Goal: Contribute content: Add original content to the website for others to see

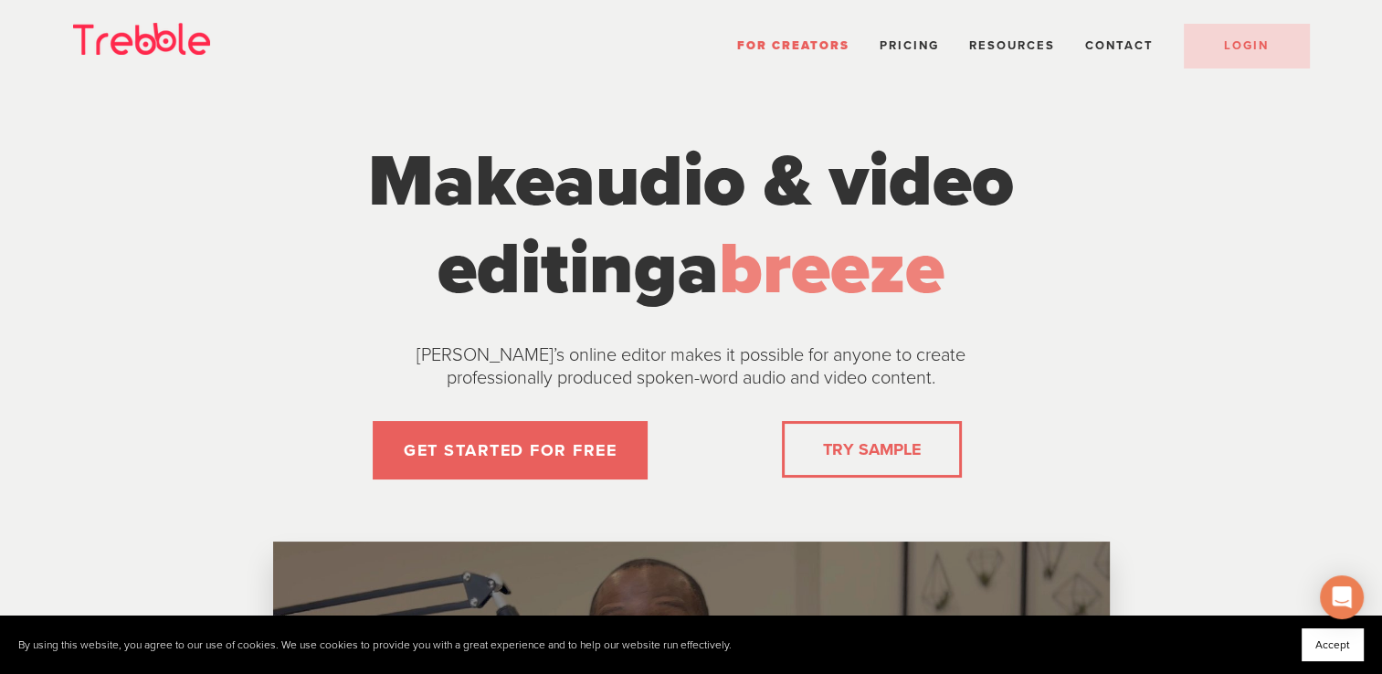
click at [894, 53] on li "Pricing" at bounding box center [908, 46] width 59 height 24
click at [896, 43] on span "Pricing" at bounding box center [908, 45] width 59 height 15
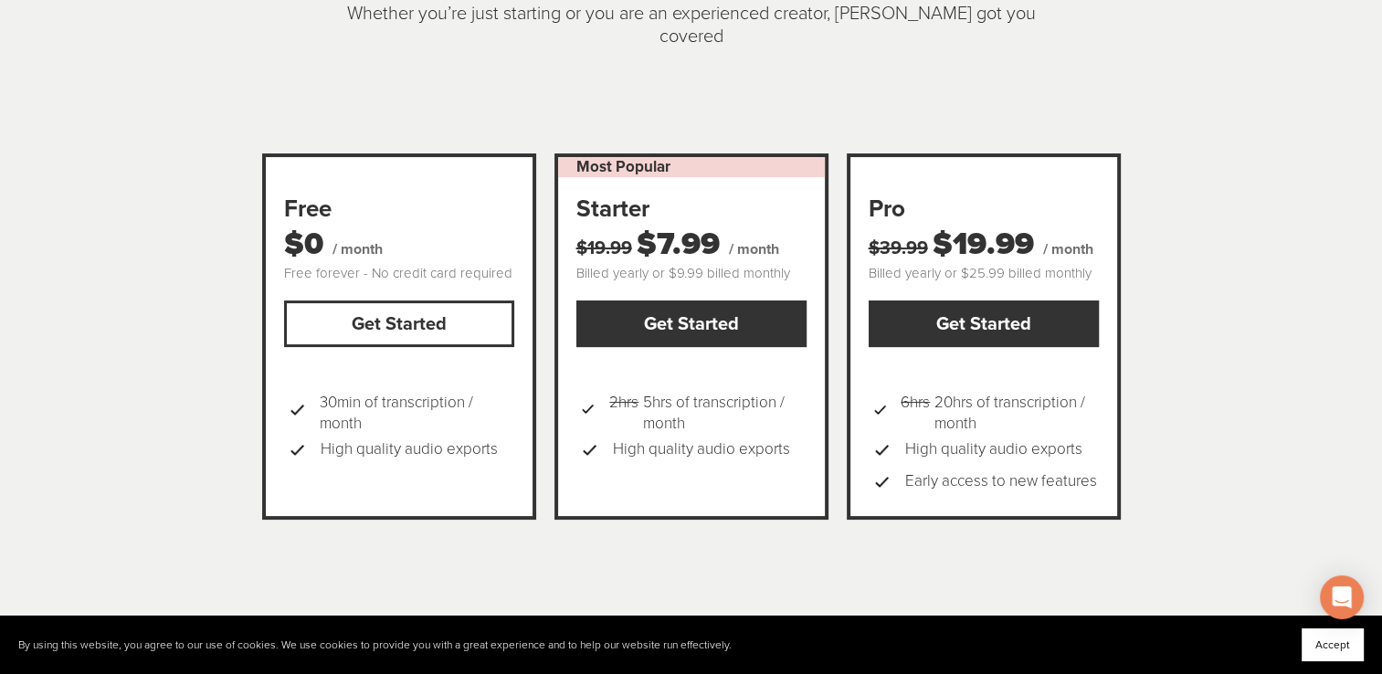
scroll to position [274, 0]
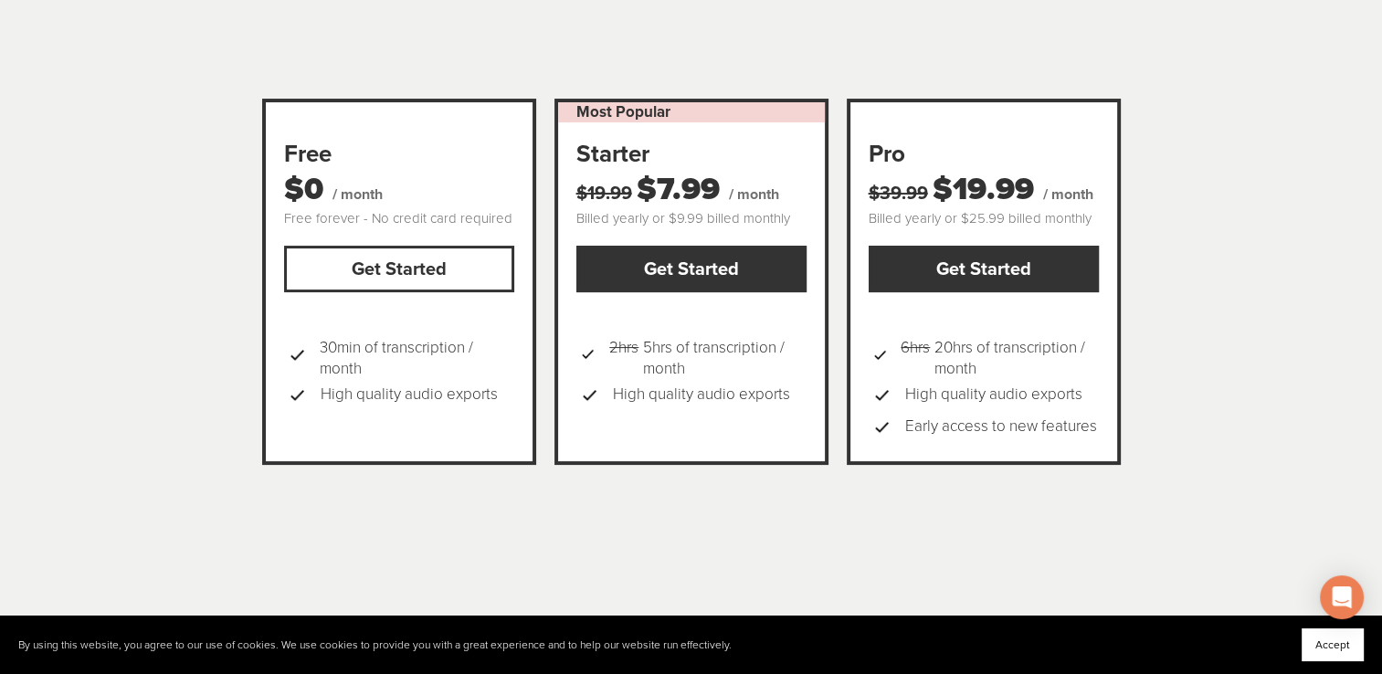
click at [444, 258] on link "Get Started" at bounding box center [399, 269] width 230 height 47
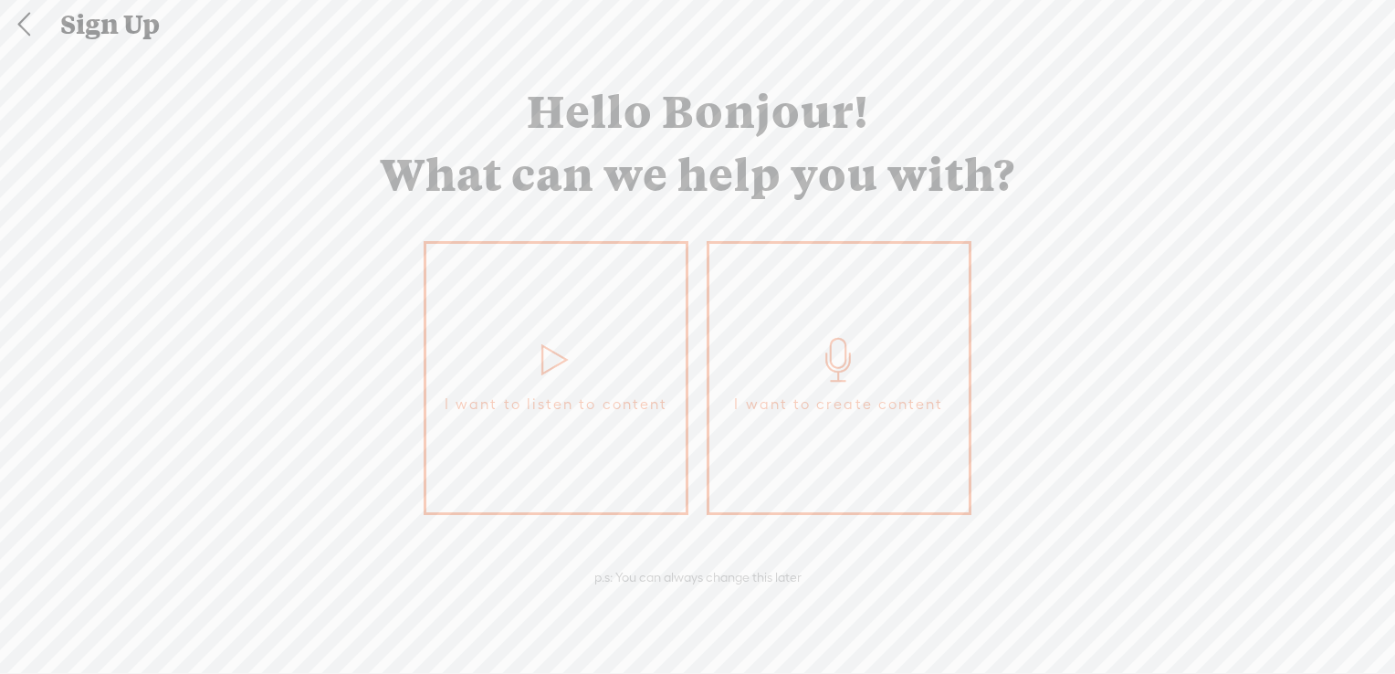
click at [783, 367] on link "I want to create content" at bounding box center [839, 378] width 265 height 274
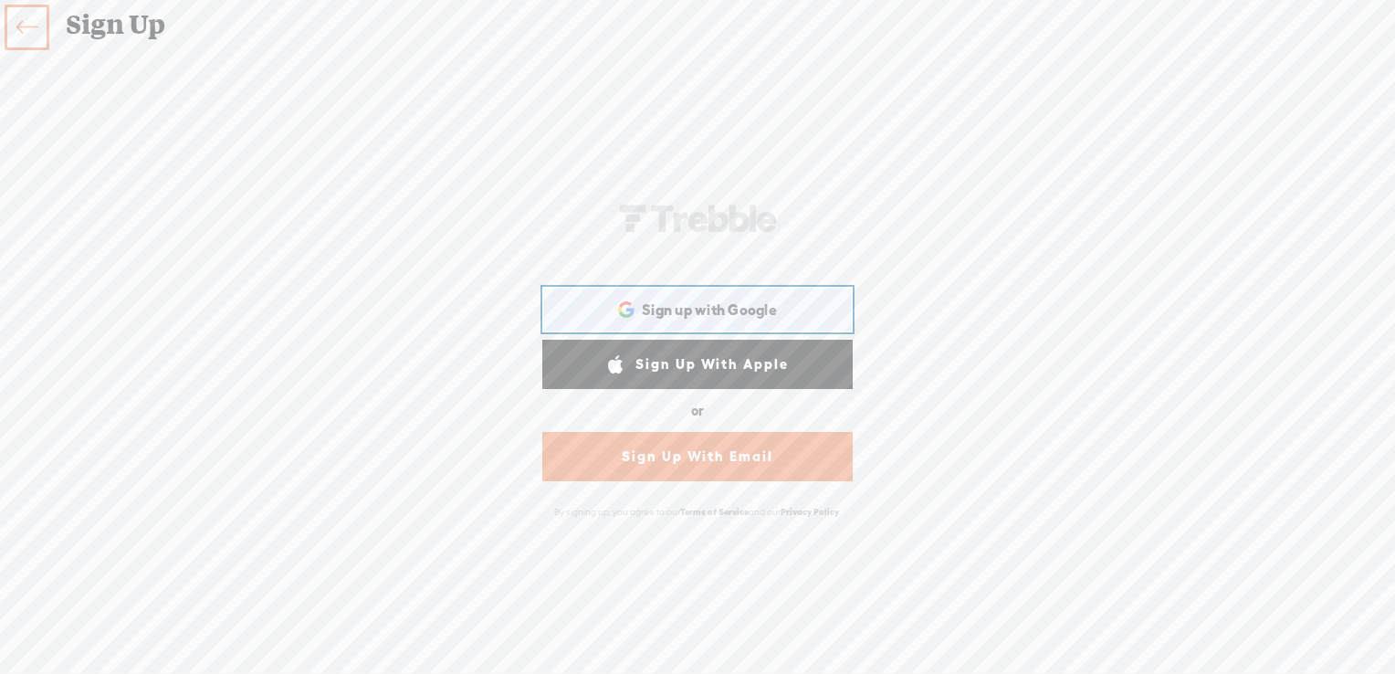
click at [741, 313] on span "Sign up with Google" at bounding box center [709, 309] width 135 height 19
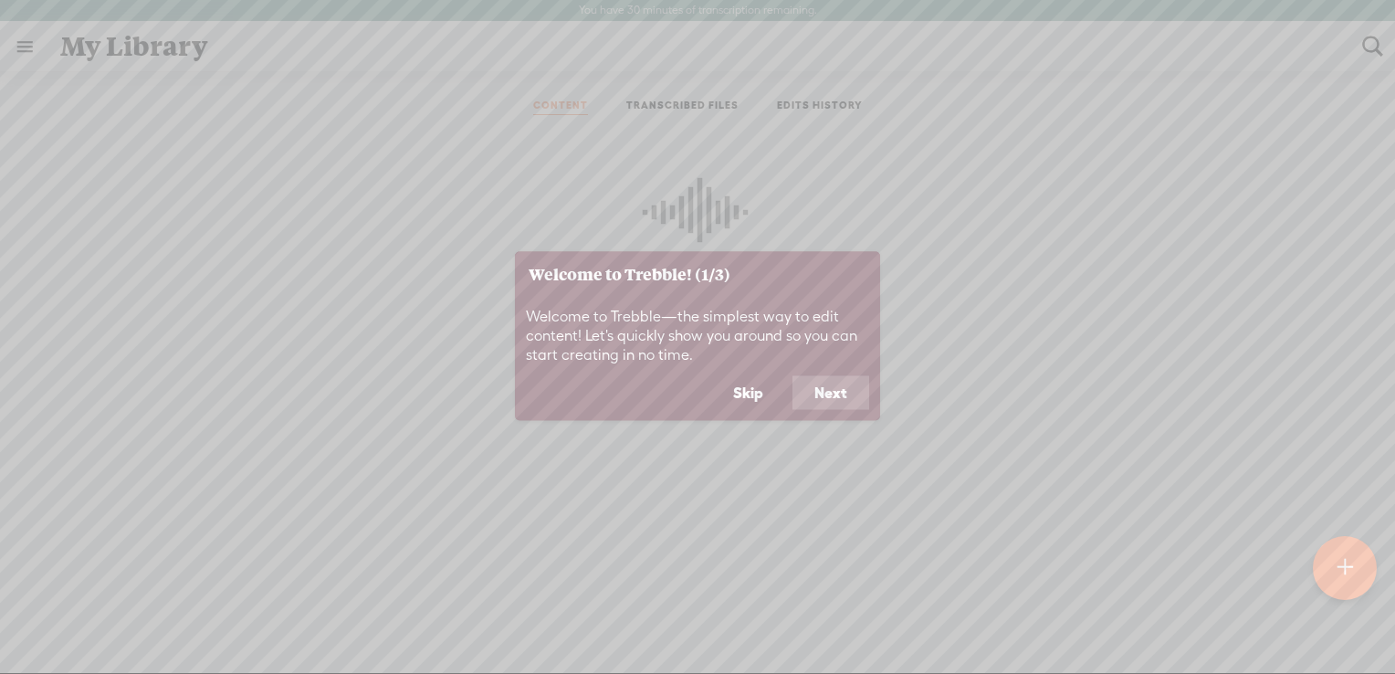
click at [825, 396] on button "Next" at bounding box center [831, 392] width 77 height 35
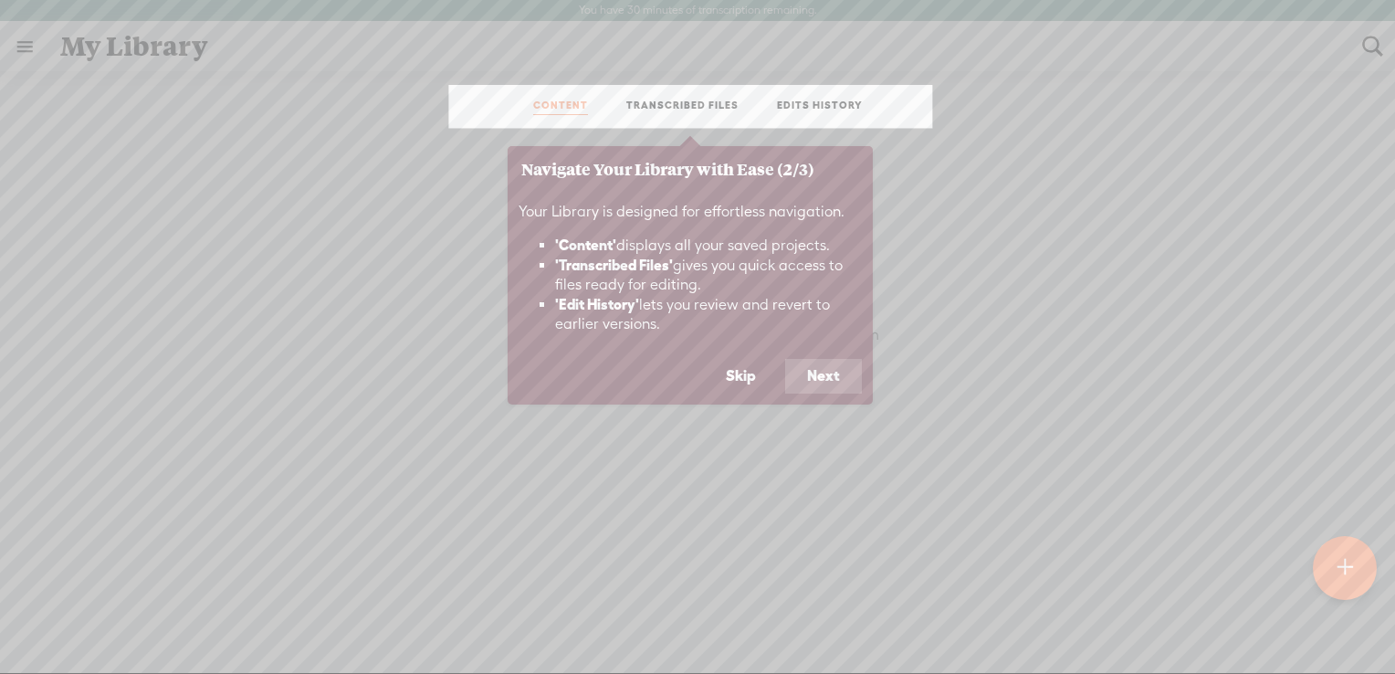
click at [831, 371] on button "Next" at bounding box center [823, 376] width 77 height 35
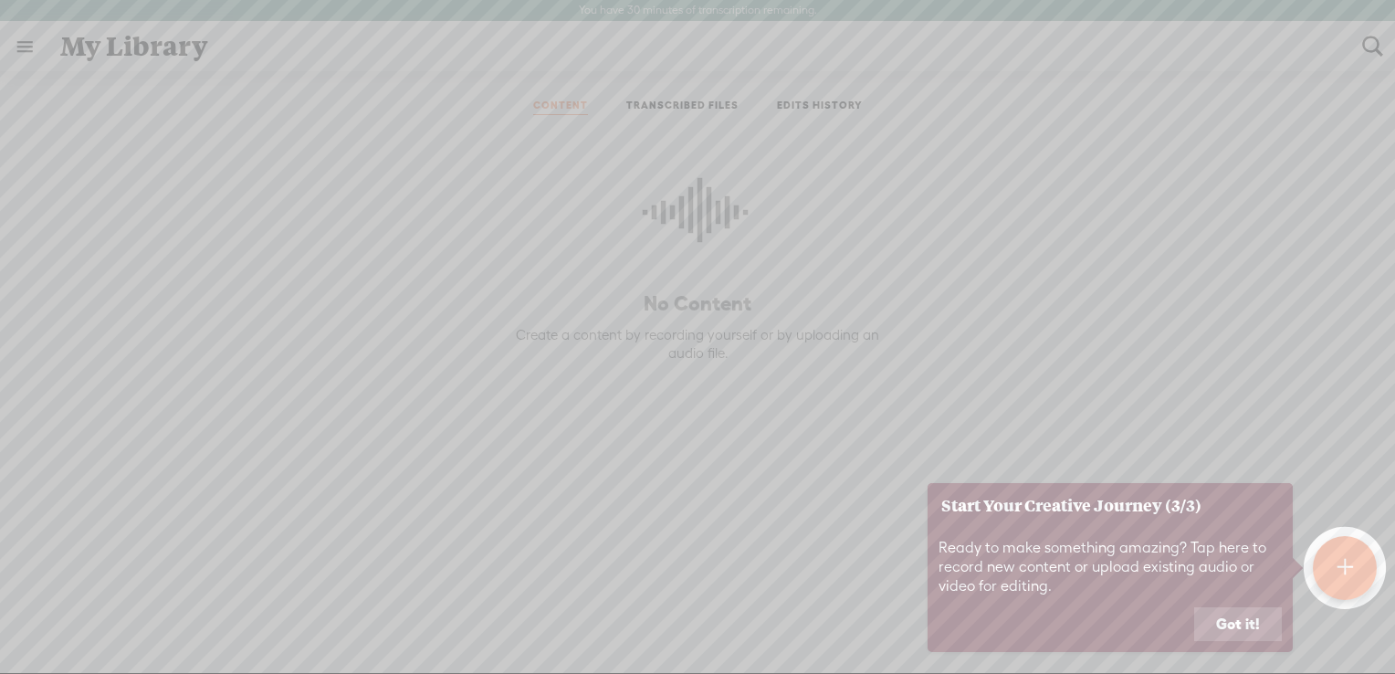
click at [1237, 626] on button "Got it!" at bounding box center [1238, 624] width 88 height 35
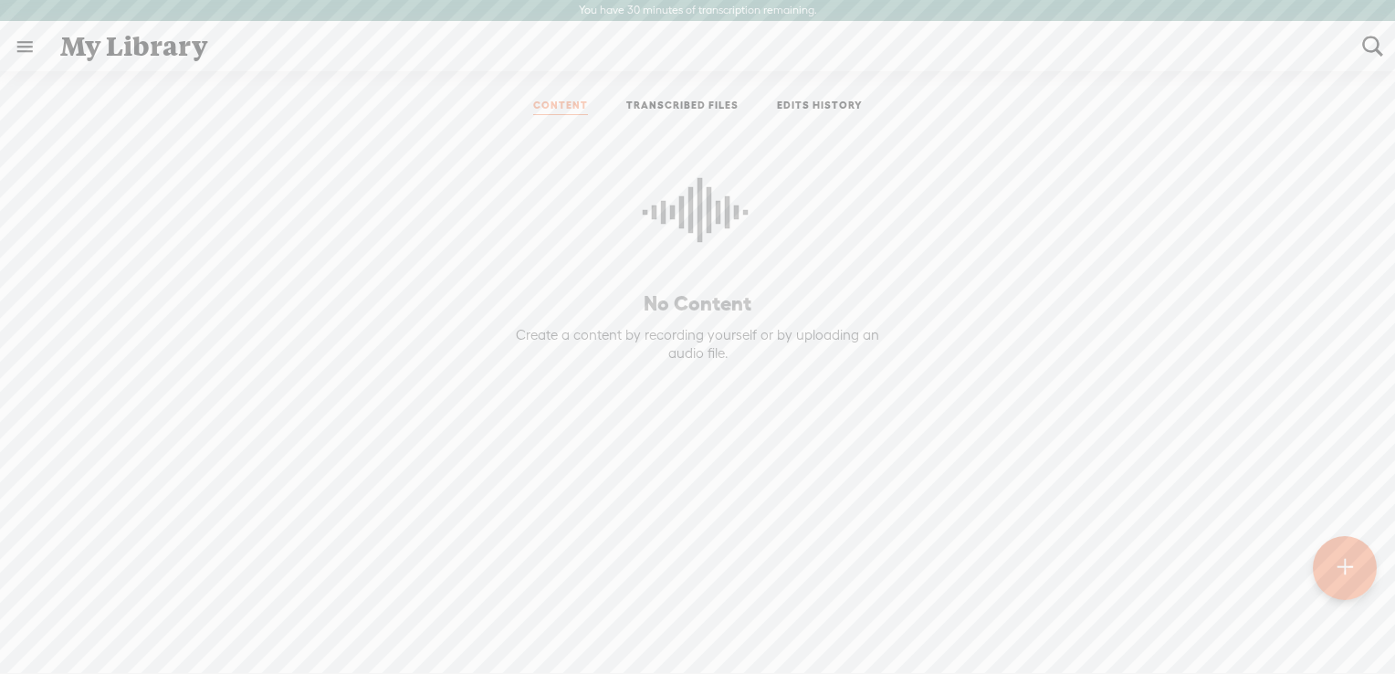
click at [1331, 572] on div at bounding box center [1345, 568] width 64 height 64
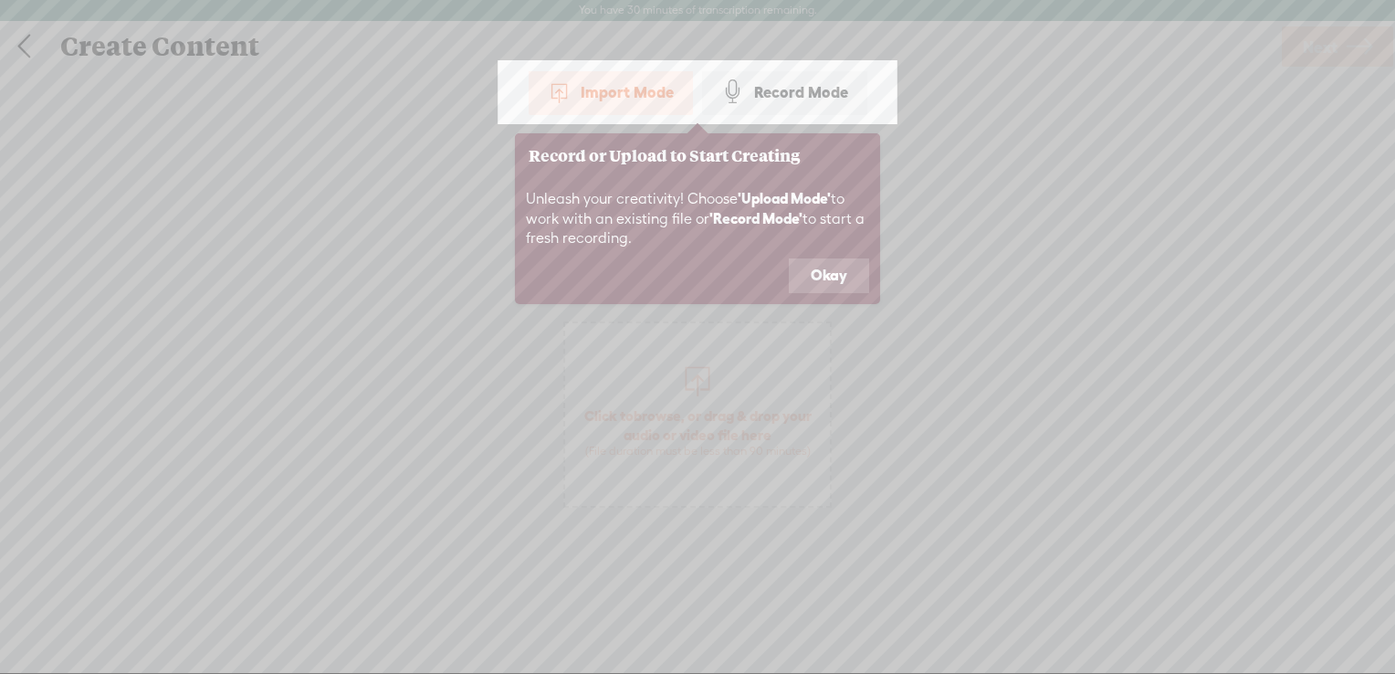
click at [833, 283] on button "Okay" at bounding box center [829, 275] width 80 height 35
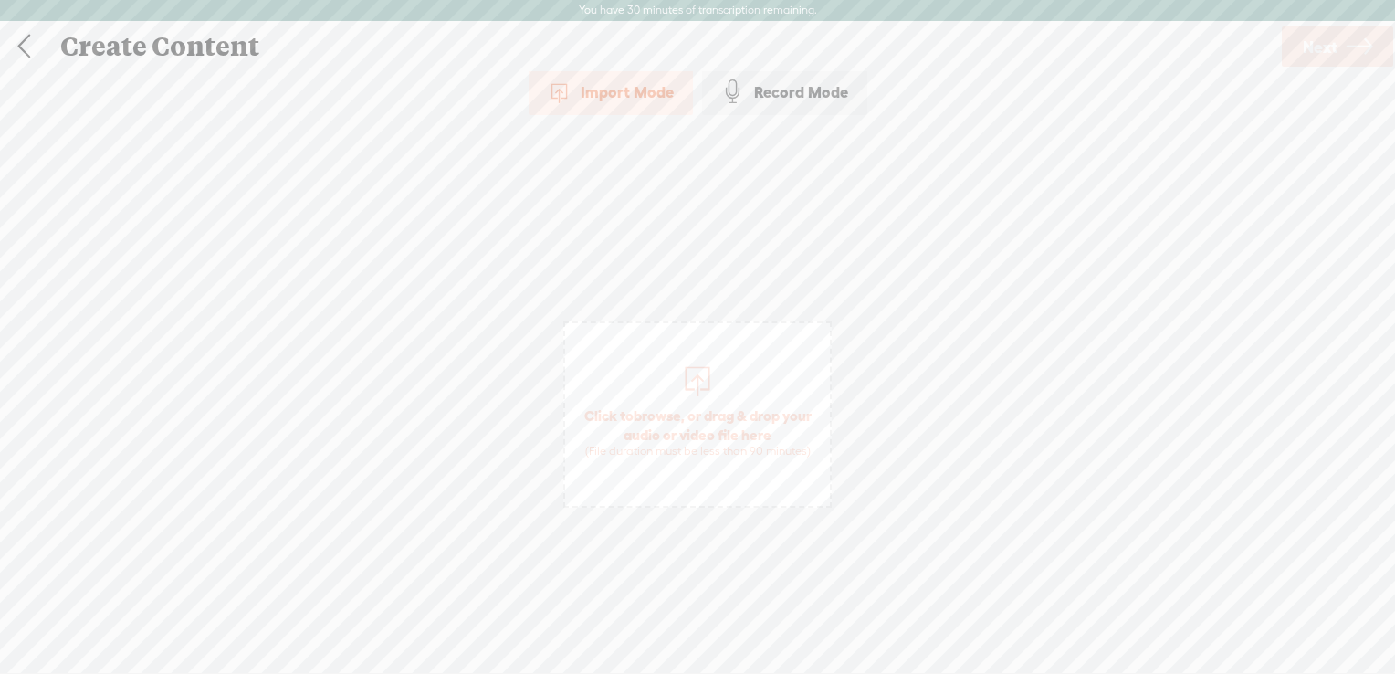
click at [788, 100] on div "Record Mode" at bounding box center [784, 92] width 165 height 46
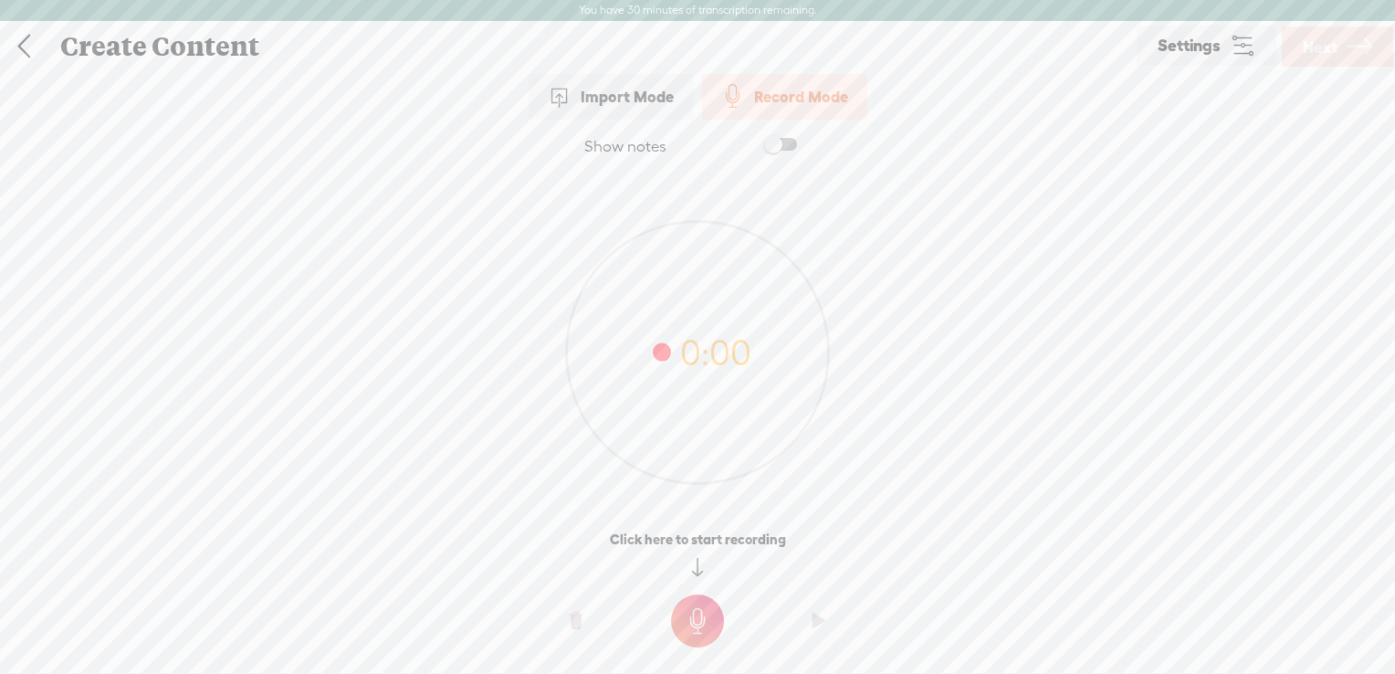
click at [692, 613] on t at bounding box center [697, 620] width 53 height 53
click at [694, 651] on t at bounding box center [697, 633] width 53 height 53
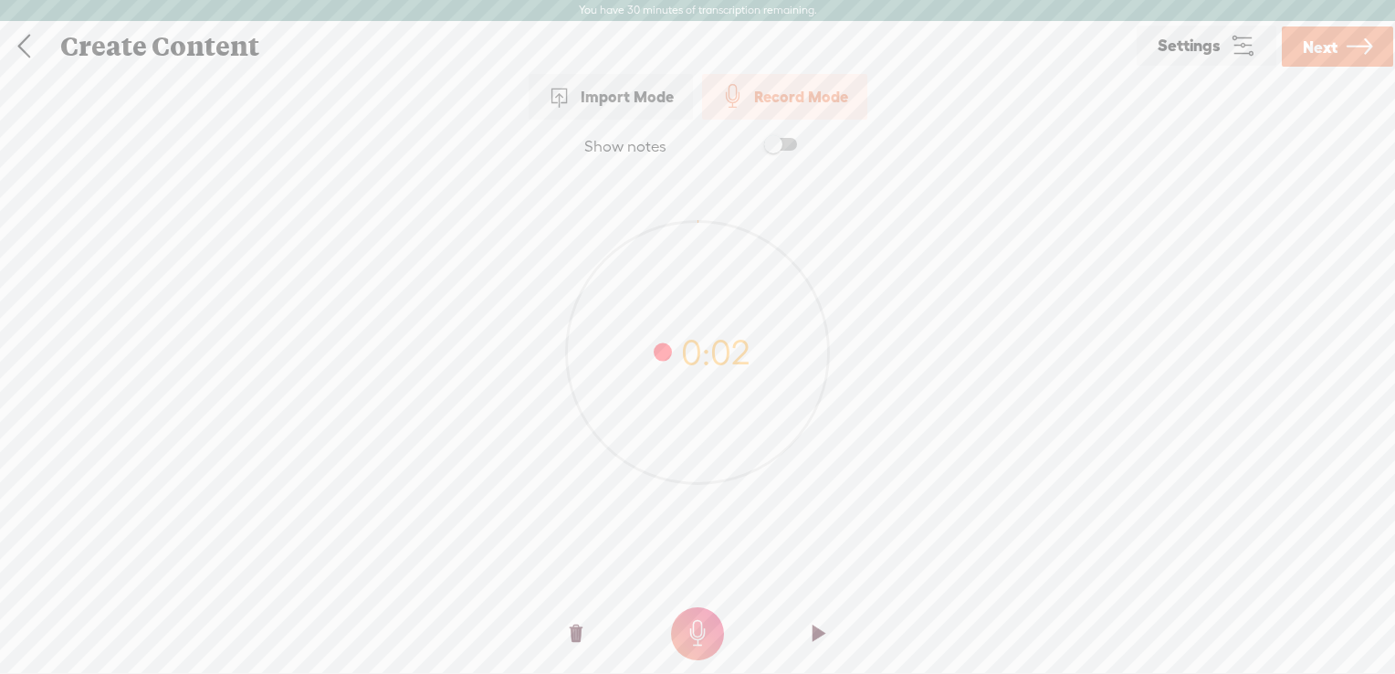
click at [820, 635] on t at bounding box center [819, 633] width 13 height 55
click at [581, 632] on t at bounding box center [576, 633] width 13 height 55
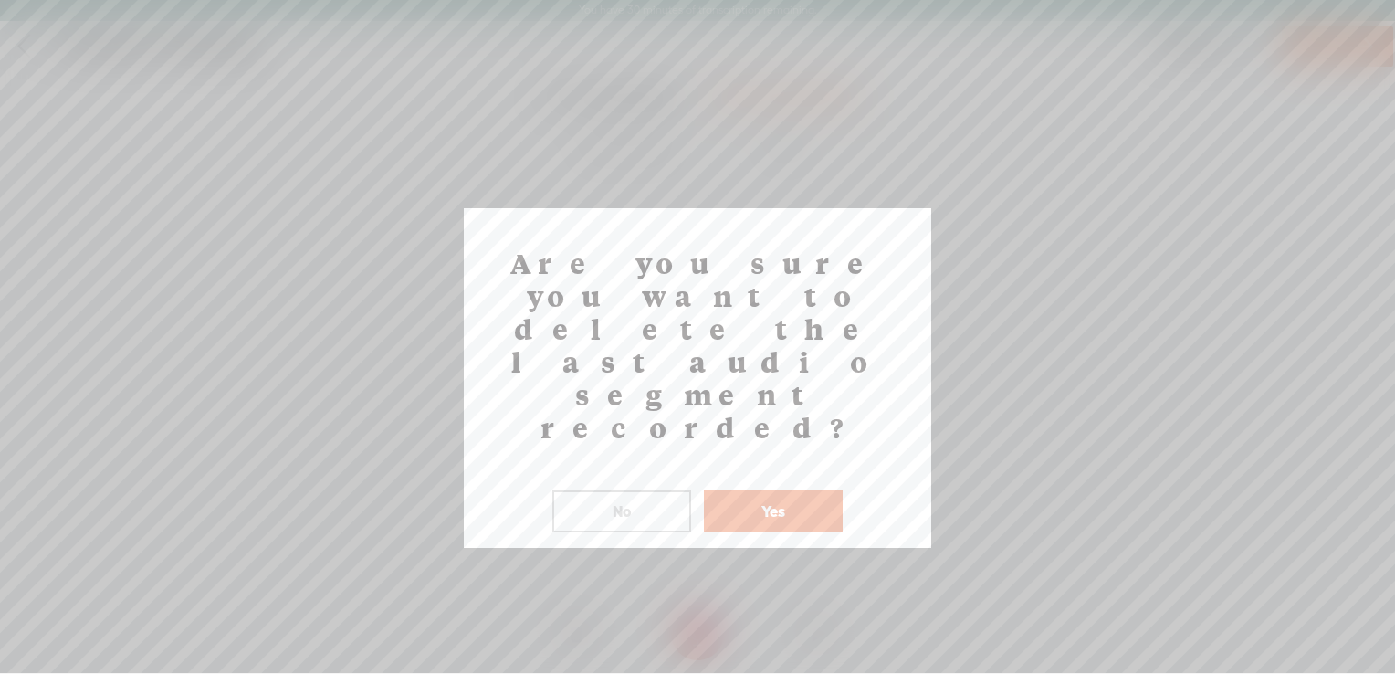
click at [771, 490] on button "Yes" at bounding box center [773, 511] width 139 height 42
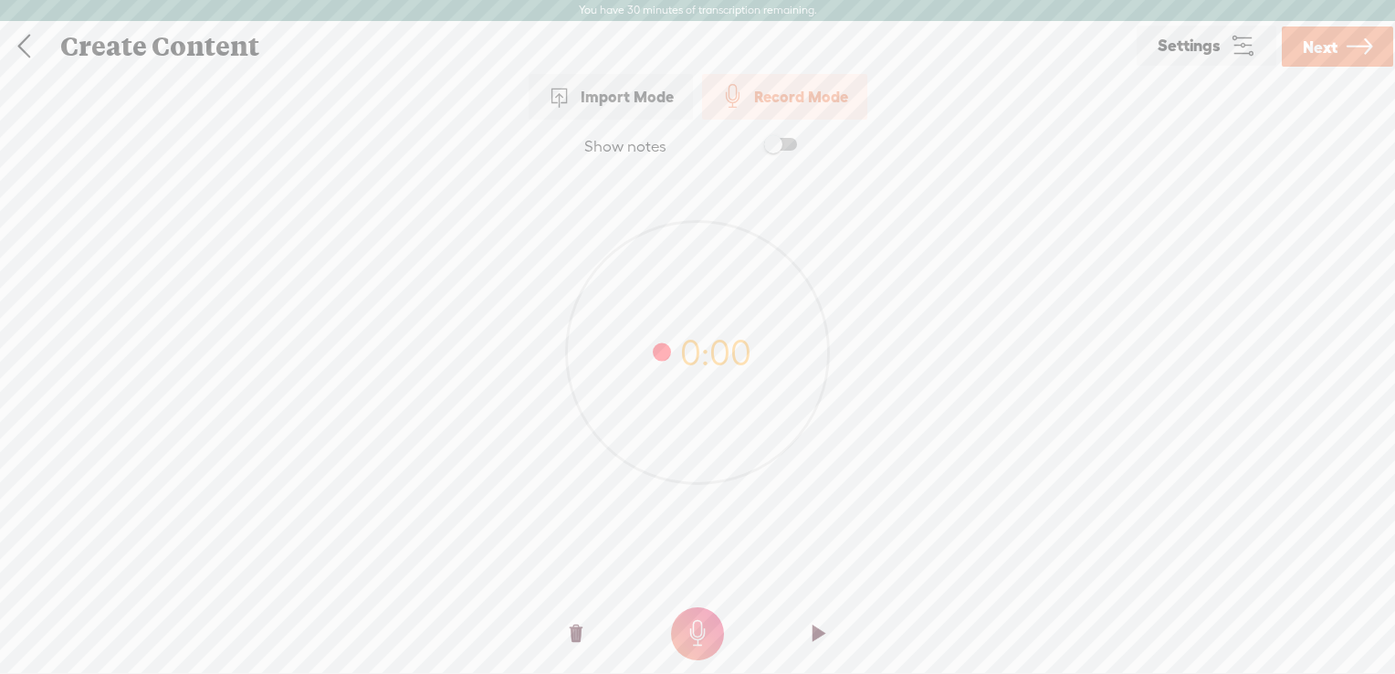
click at [1200, 37] on span "Settings" at bounding box center [1189, 45] width 63 height 17
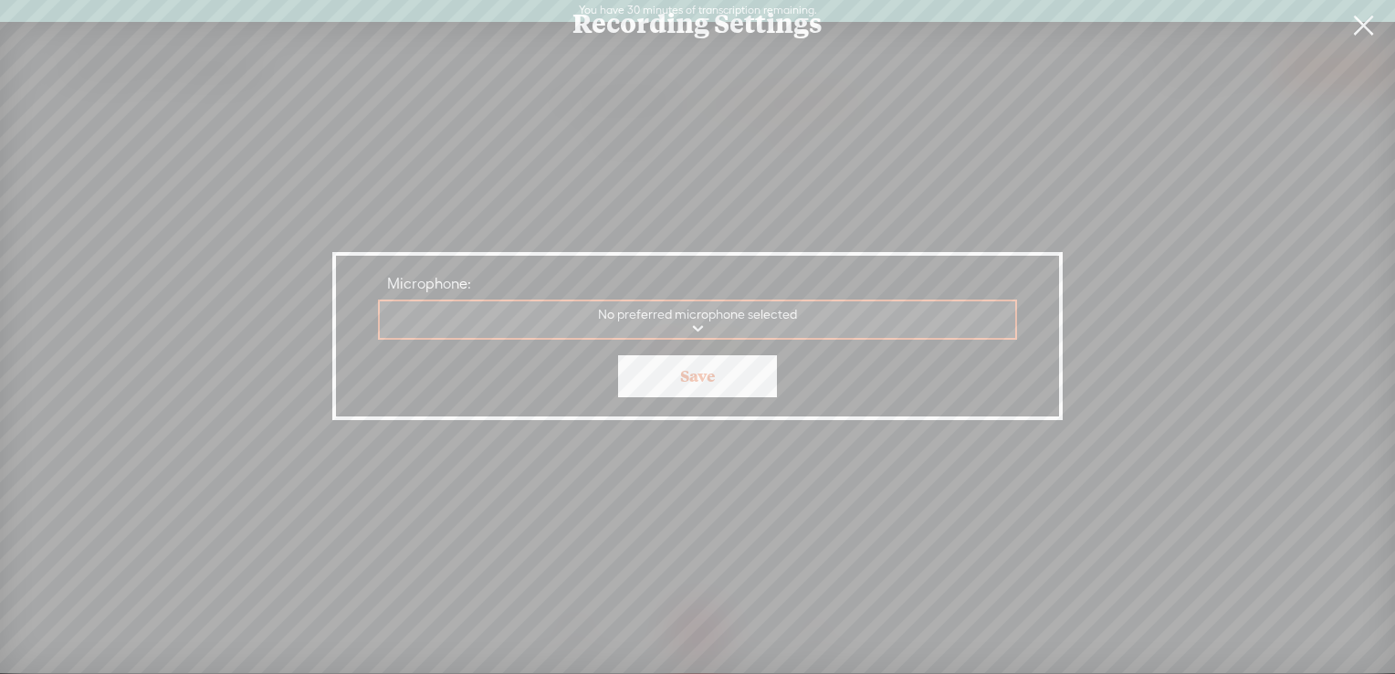
click at [700, 332] on select "Communications - Microphone Microphone Array Microphone Microphone No preferred…" at bounding box center [698, 319] width 637 height 37
select select "32f52506eca84b9a0ca90a7c88fe21ad3697b5edb4c2aacbfafe860378338ad7"
click at [380, 301] on select "Communications - Microphone Microphone Array Microphone Microphone No preferred…" at bounding box center [698, 319] width 637 height 37
click at [739, 380] on link "Save" at bounding box center [697, 376] width 159 height 42
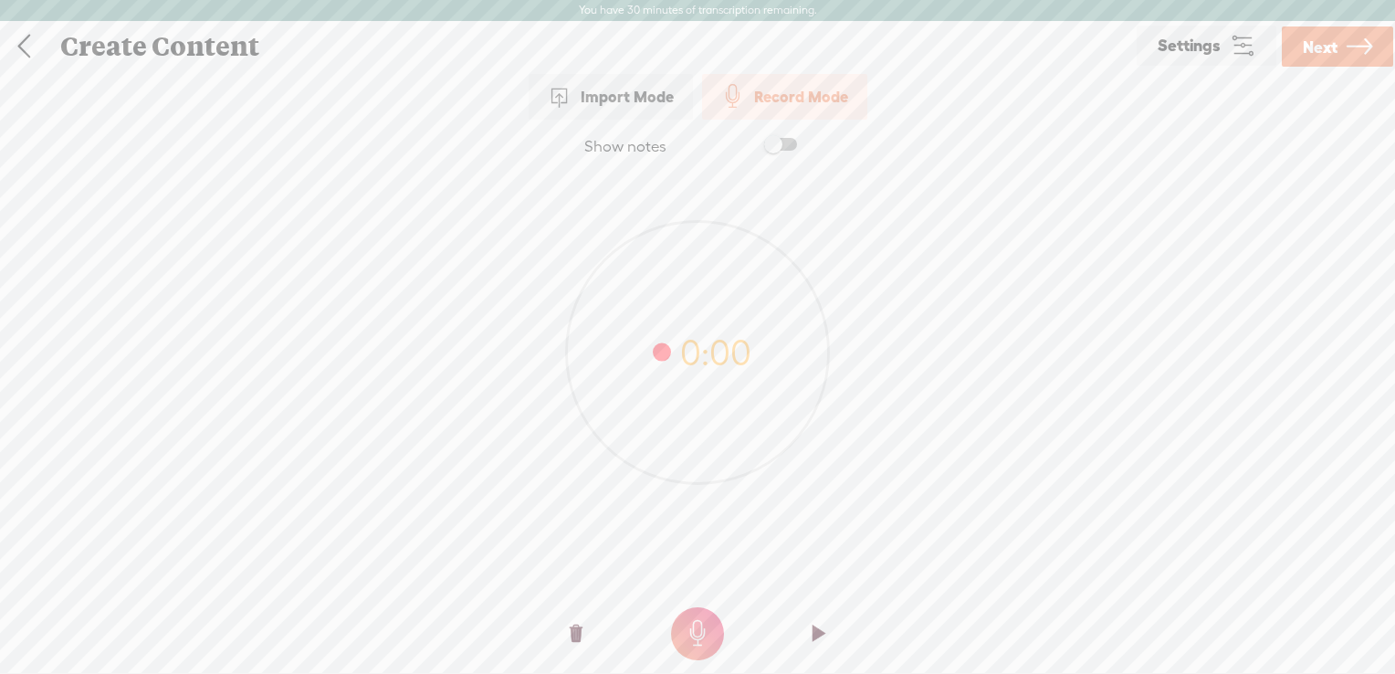
click at [701, 622] on t at bounding box center [697, 633] width 53 height 53
click at [709, 637] on t at bounding box center [697, 633] width 53 height 53
click at [822, 643] on t at bounding box center [819, 633] width 13 height 55
click at [1220, 55] on link "Settings" at bounding box center [1207, 46] width 140 height 40
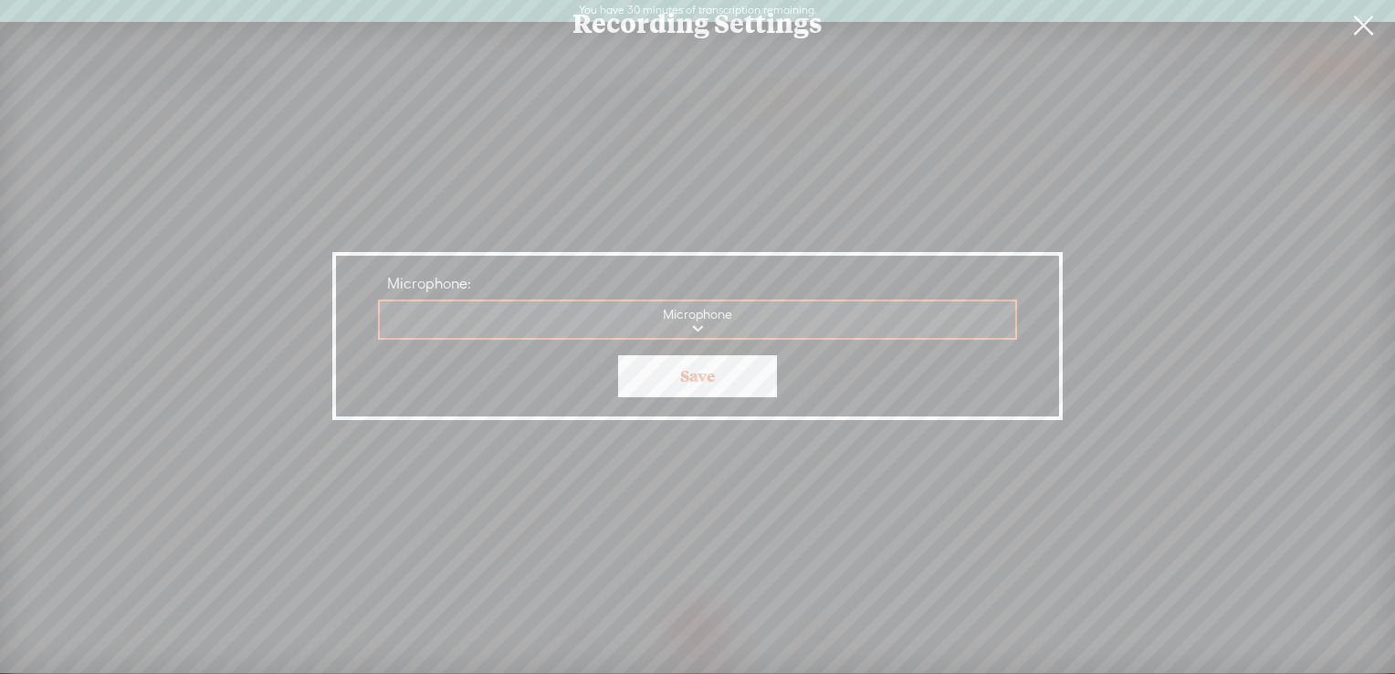
click at [712, 334] on select "Communications - Microphone Microphone Array Microphone Microphone" at bounding box center [698, 319] width 637 height 37
select select "33aa64df627bb8e313ab6f62a602fe11f3e00579698a98712a80f5d74664d6da"
click at [380, 301] on select "Communications - Microphone Microphone Array Microphone Microphone" at bounding box center [698, 319] width 637 height 37
click at [701, 362] on link "Save" at bounding box center [697, 376] width 159 height 42
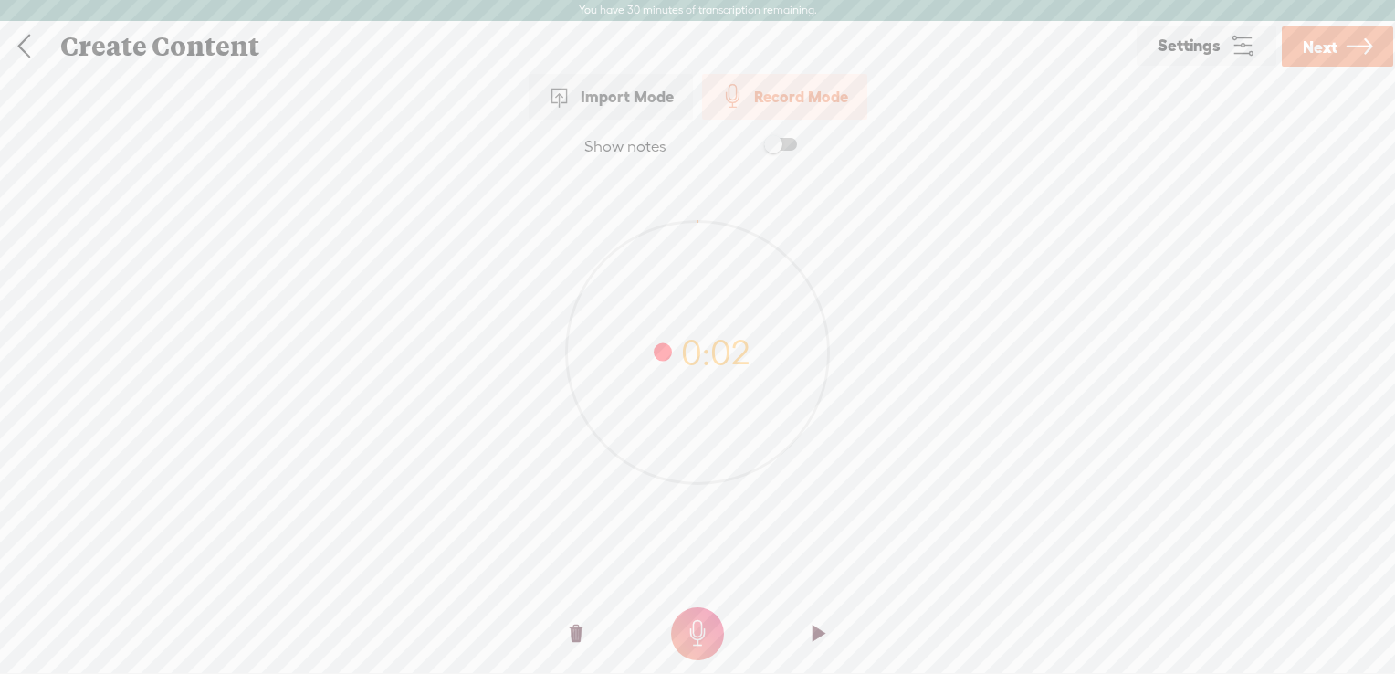
click at [573, 636] on t at bounding box center [576, 633] width 13 height 55
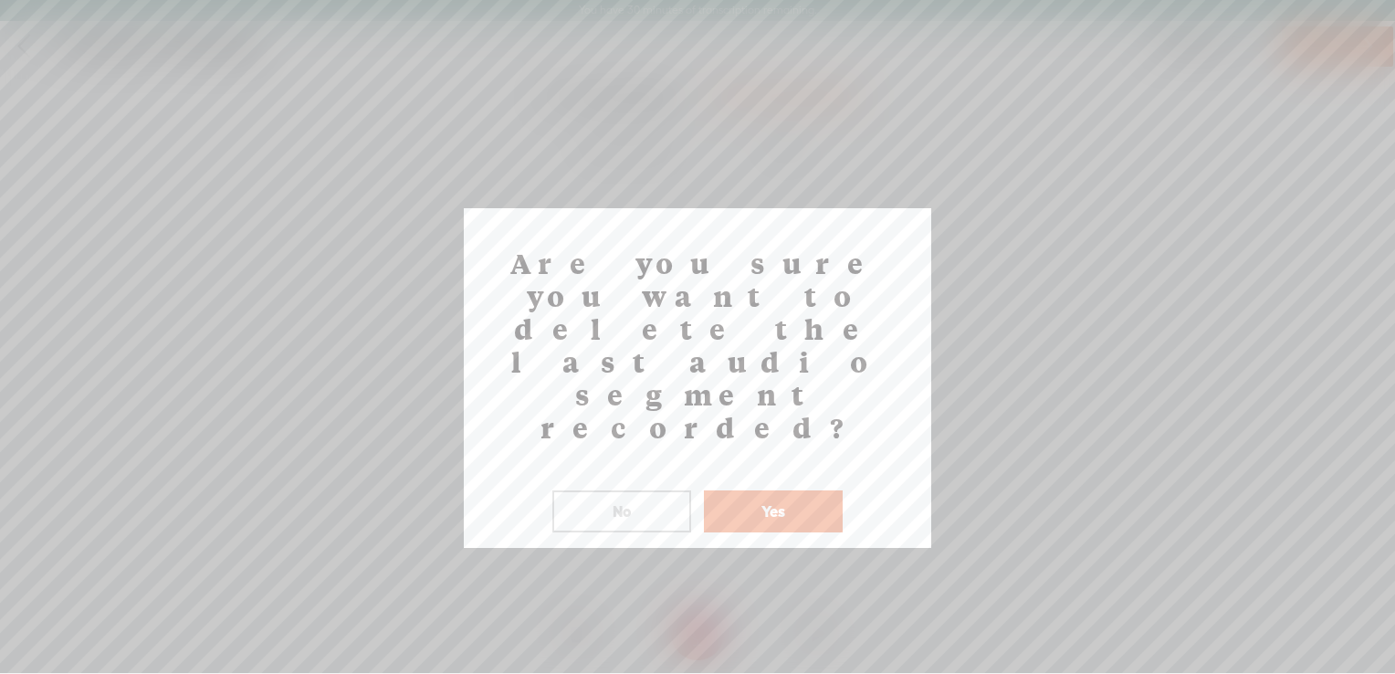
click at [796, 490] on button "Yes" at bounding box center [773, 511] width 139 height 42
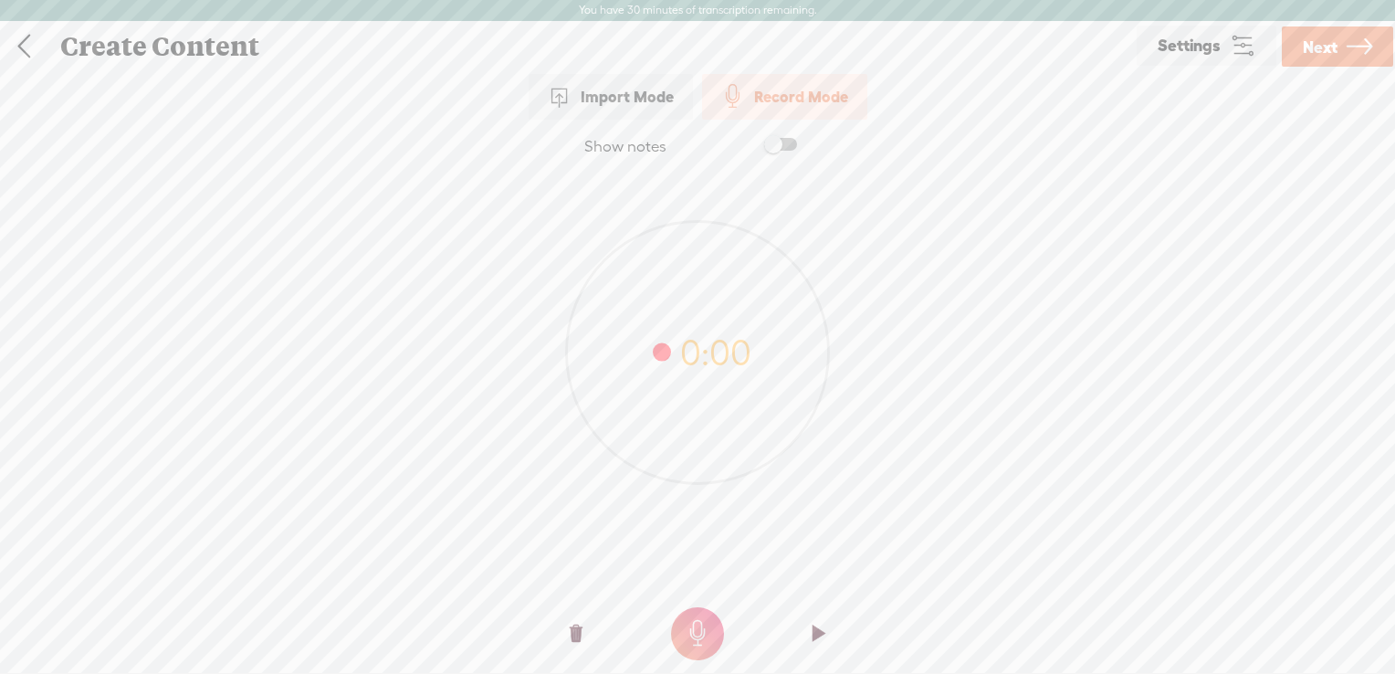
click at [698, 643] on t at bounding box center [697, 633] width 53 height 53
click at [704, 634] on t at bounding box center [697, 633] width 53 height 53
click at [817, 640] on t at bounding box center [819, 633] width 13 height 55
click at [654, 332] on icon at bounding box center [697, 352] width 262 height 262
click at [1216, 48] on span "Settings" at bounding box center [1189, 45] width 63 height 17
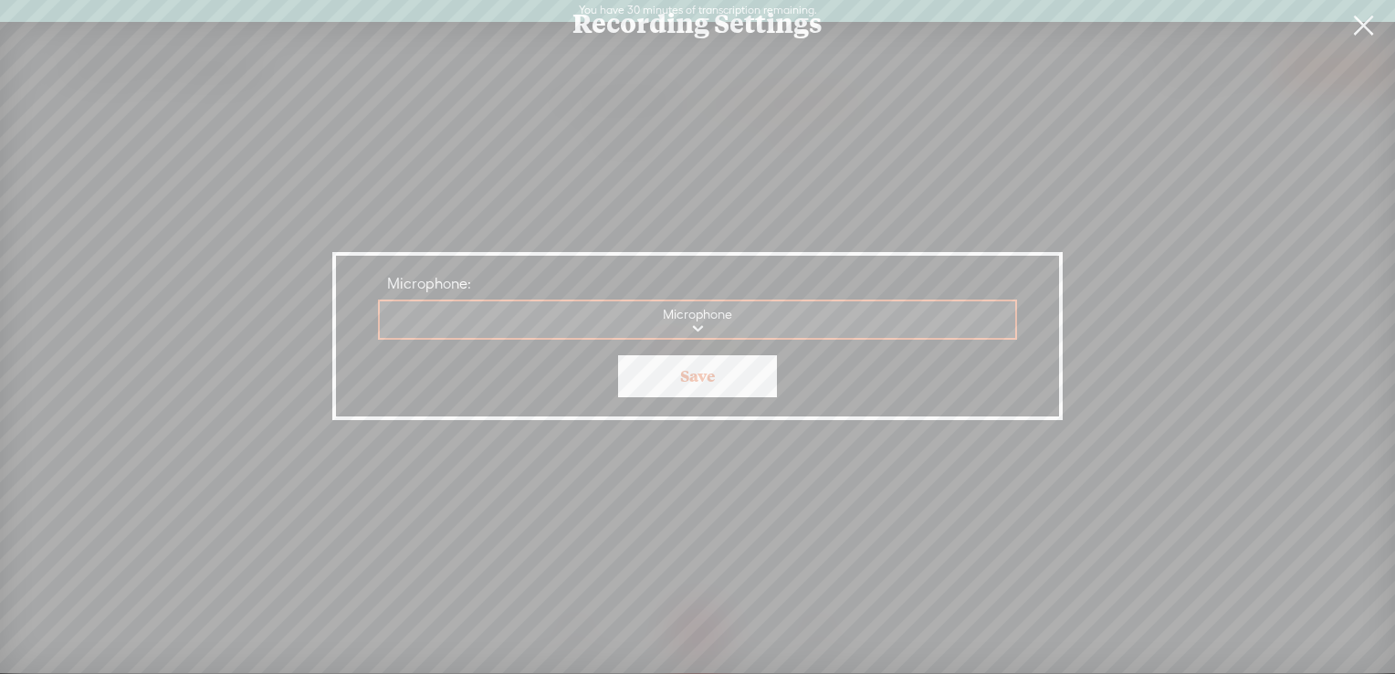
click at [962, 312] on select "Communications - Microphone Microphone Array Microphone Microphone" at bounding box center [698, 319] width 637 height 37
select select "0d0bae62a1f641f3c5f04cdf460350963643264677c6e45480d17537ab803a4a"
click at [380, 301] on select "Communications - Microphone Microphone Array Microphone Microphone" at bounding box center [698, 319] width 637 height 37
click at [767, 394] on link "Save" at bounding box center [697, 376] width 159 height 42
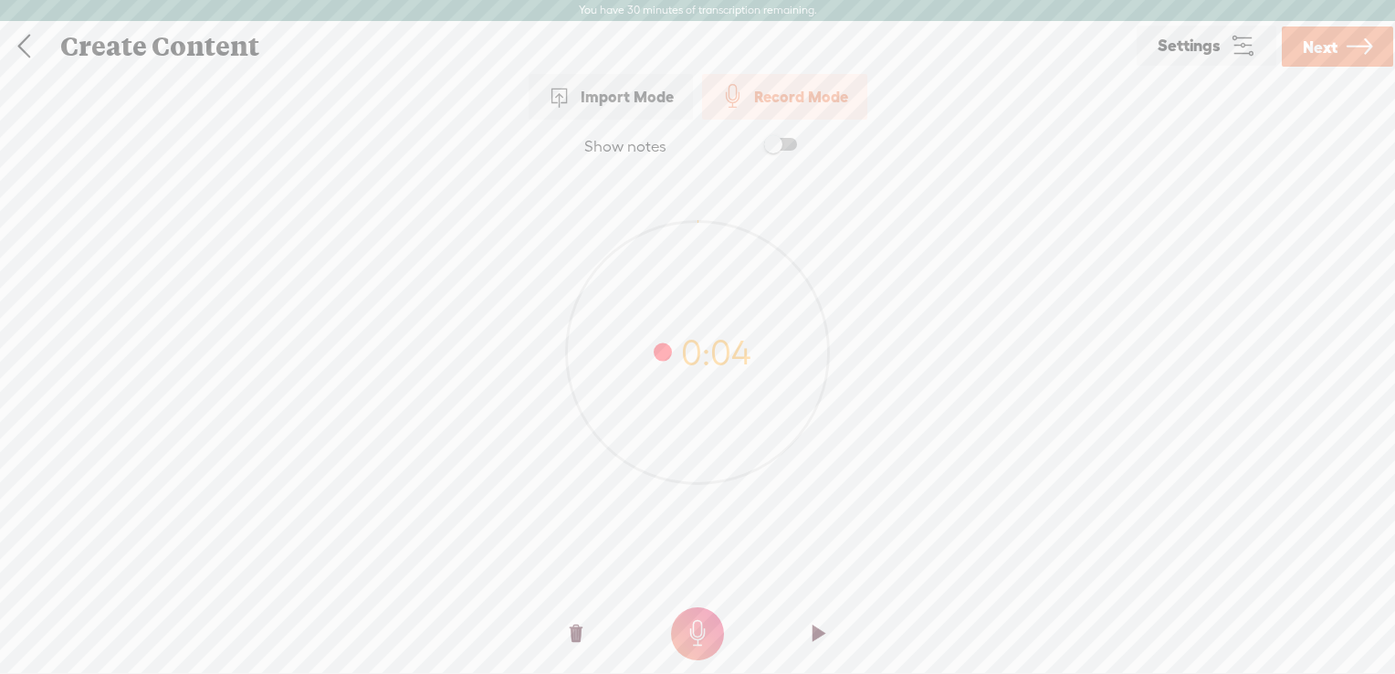
click at [584, 636] on o at bounding box center [576, 633] width 73 height 55
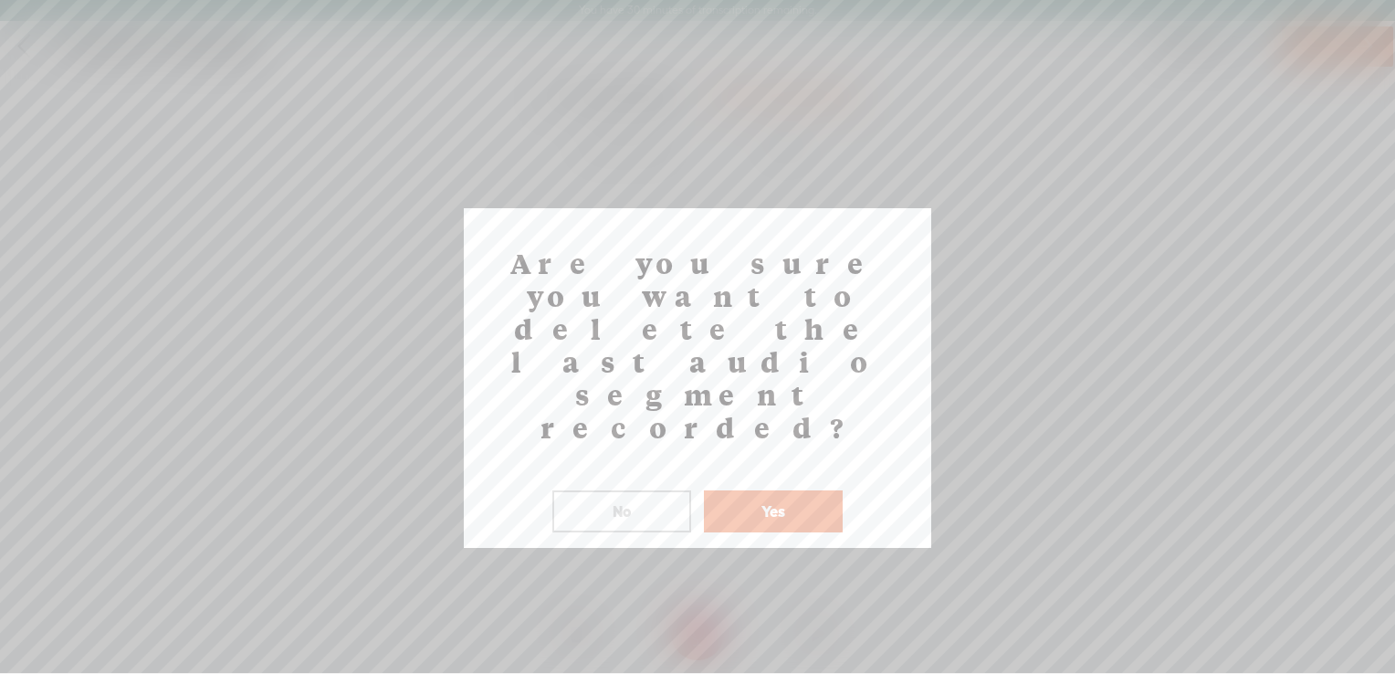
click at [729, 490] on button "Yes" at bounding box center [773, 511] width 139 height 42
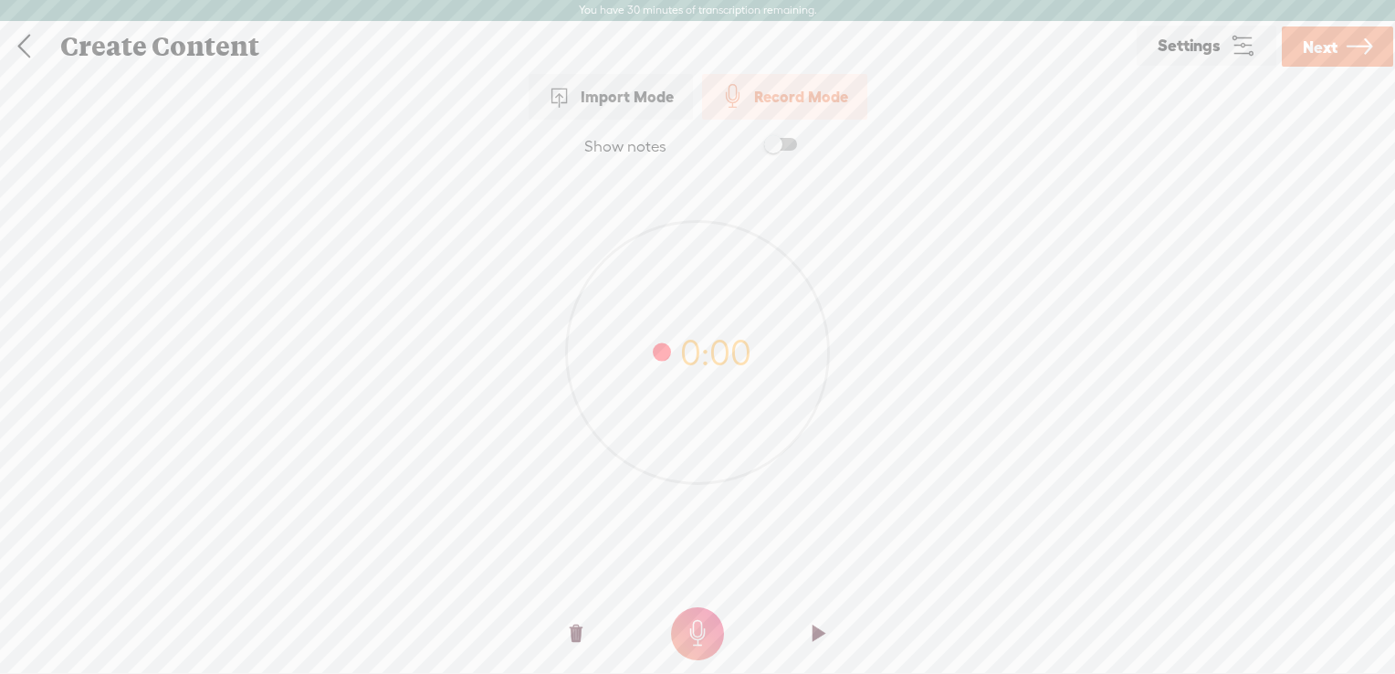
click at [705, 625] on t at bounding box center [697, 633] width 53 height 53
click at [693, 652] on t at bounding box center [697, 633] width 53 height 53
click at [809, 635] on o at bounding box center [819, 633] width 73 height 55
click at [575, 637] on t at bounding box center [576, 633] width 13 height 55
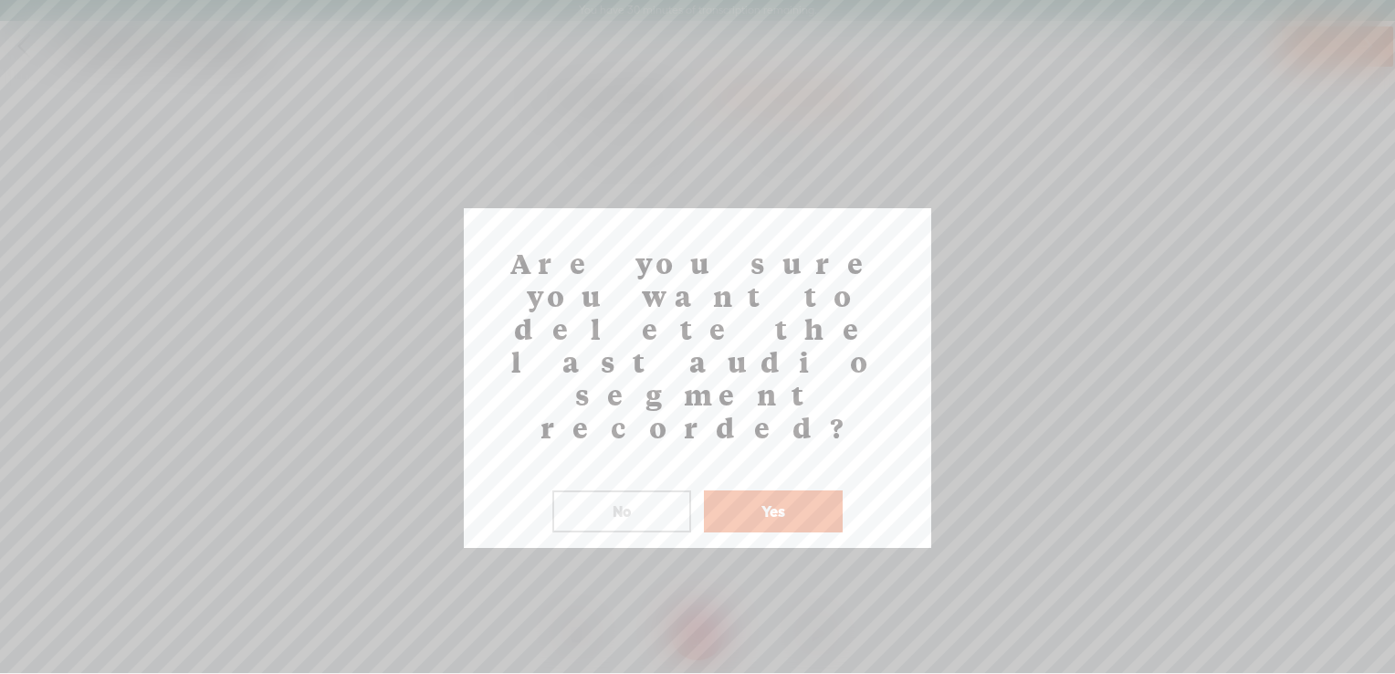
click at [738, 490] on button "Yes" at bounding box center [773, 511] width 139 height 42
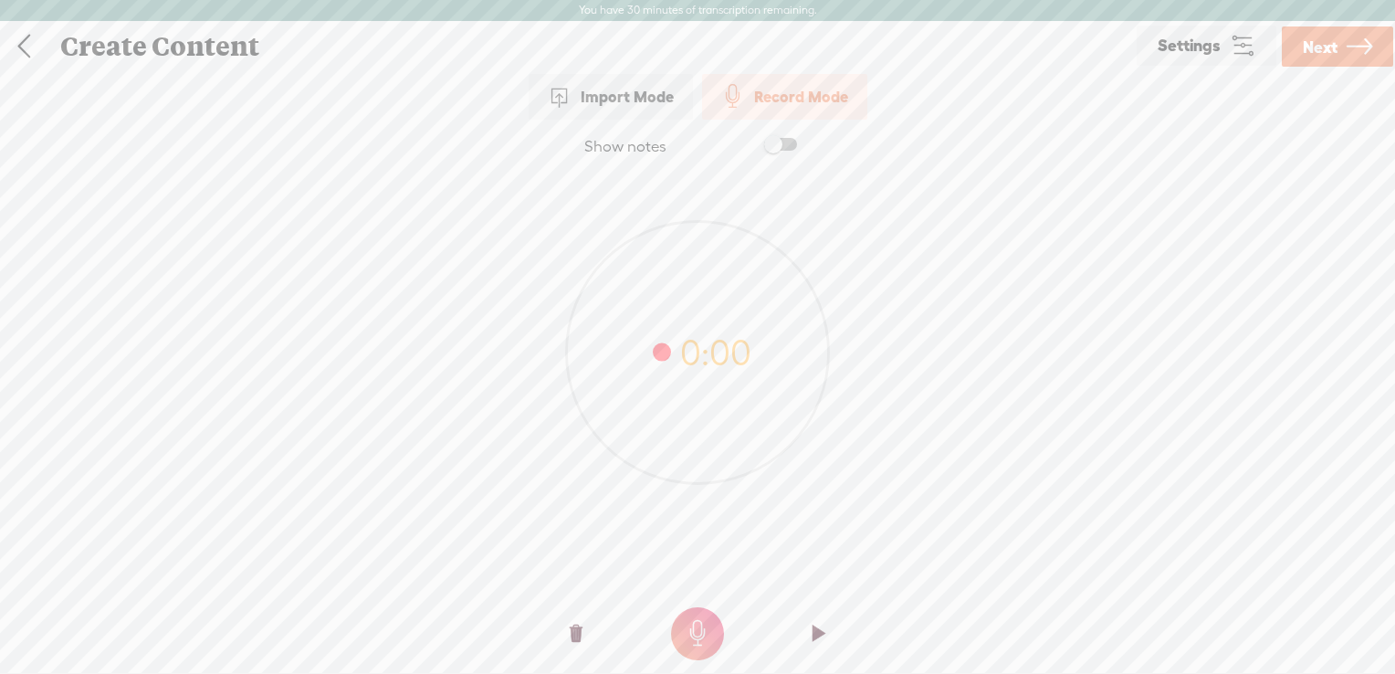
click at [694, 635] on t at bounding box center [697, 633] width 53 height 53
click at [704, 643] on t at bounding box center [697, 633] width 53 height 53
click at [807, 637] on o at bounding box center [819, 633] width 73 height 55
click at [1034, 404] on div "3:48" at bounding box center [697, 340] width 1395 height 333
click at [942, 255] on div "3:48" at bounding box center [697, 340] width 1395 height 333
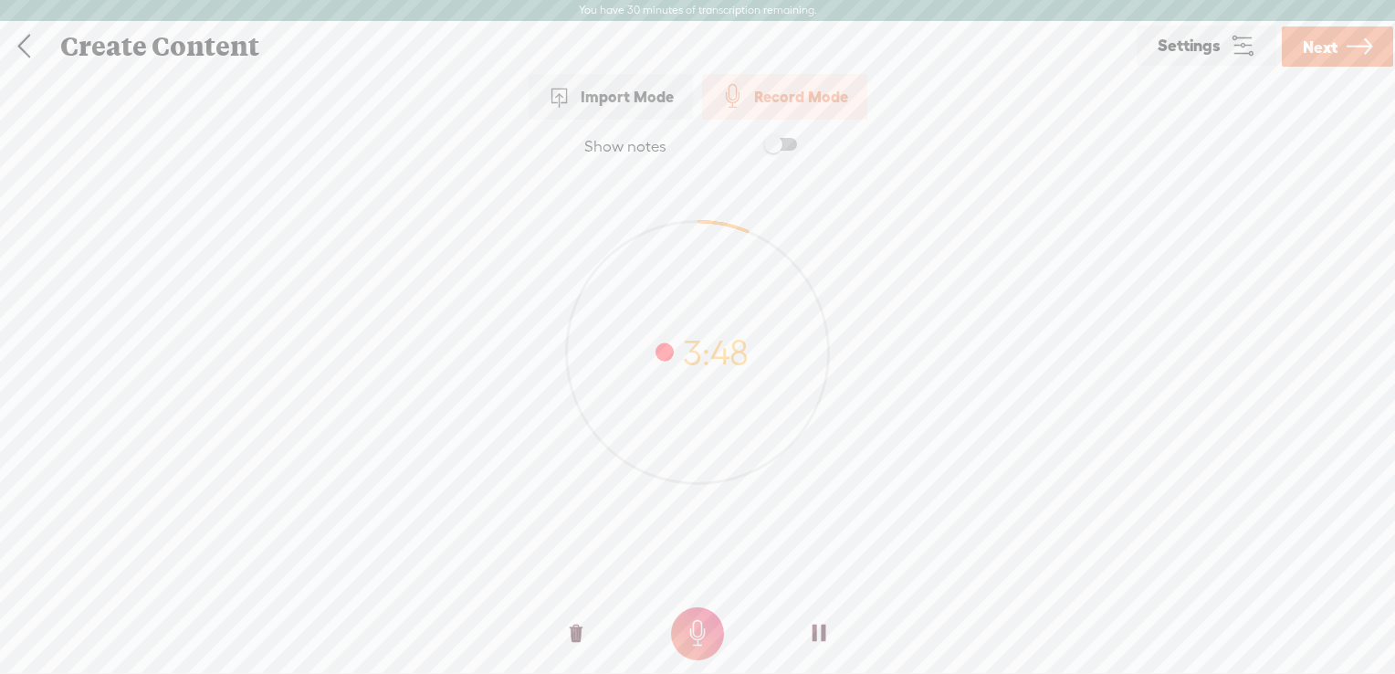
click at [1344, 56] on link "Next" at bounding box center [1337, 46] width 111 height 40
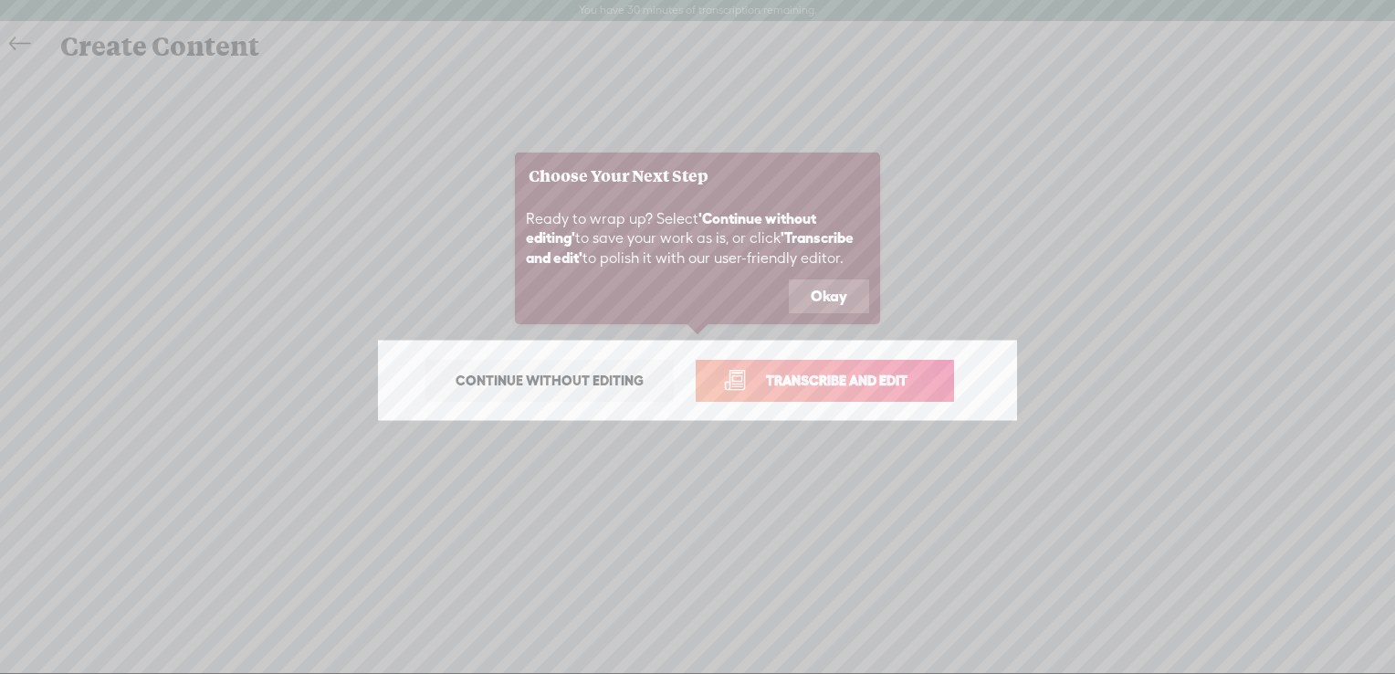
click at [628, 380] on span "Continue without editing" at bounding box center [549, 381] width 226 height 26
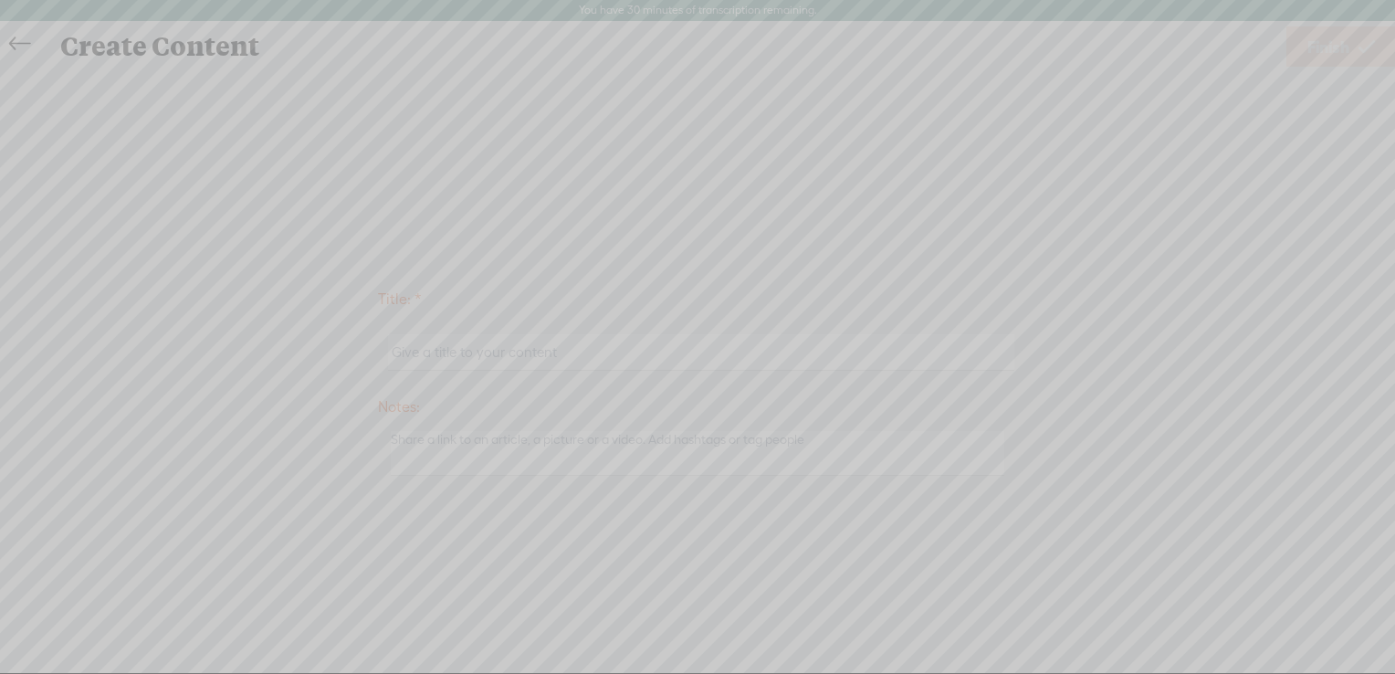
click at [957, 349] on icon at bounding box center [189, 337] width 2412 height 674
click at [1121, 321] on icon at bounding box center [189, 337] width 2412 height 674
click at [636, 393] on icon at bounding box center [189, 337] width 2412 height 674
click at [718, 311] on icon at bounding box center [189, 337] width 2412 height 674
click at [984, 330] on icon at bounding box center [189, 337] width 2412 height 674
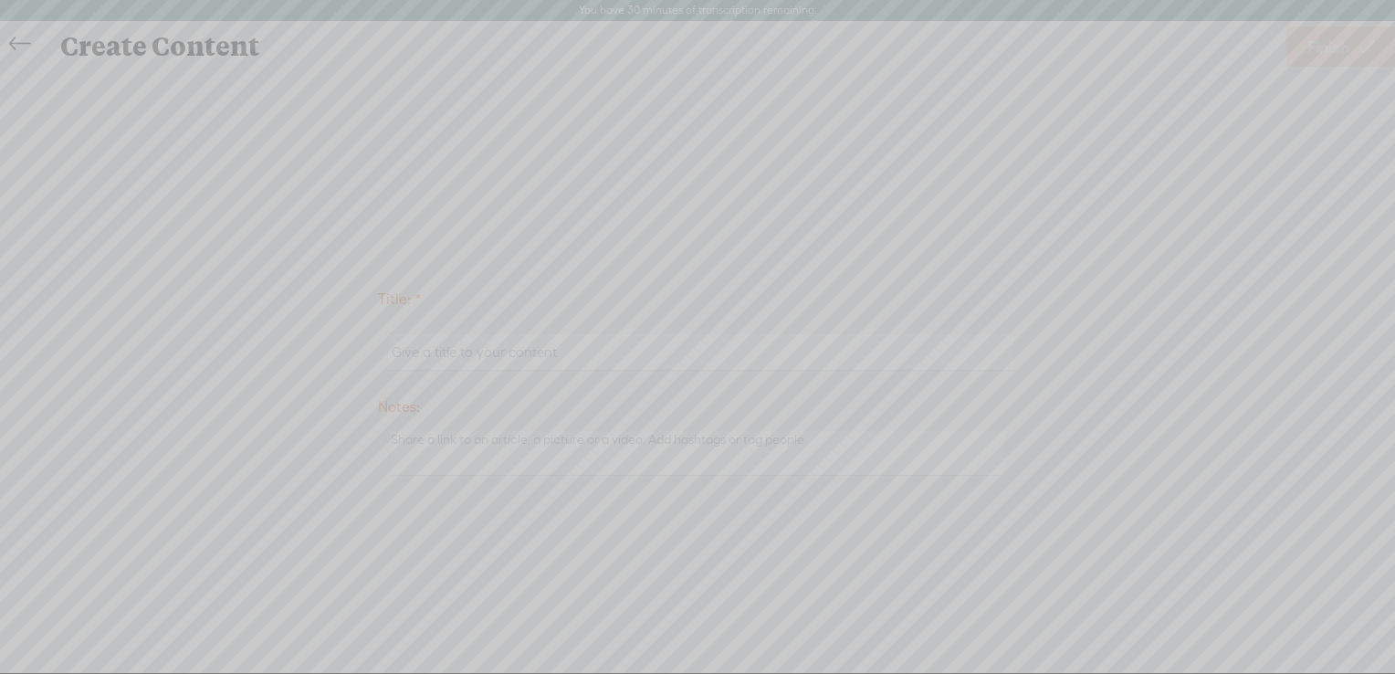
click at [984, 330] on icon at bounding box center [189, 337] width 2412 height 674
click at [1031, 297] on icon at bounding box center [189, 337] width 2412 height 674
click at [1148, 415] on icon at bounding box center [189, 337] width 2412 height 674
click at [1067, 436] on icon at bounding box center [189, 337] width 2412 height 674
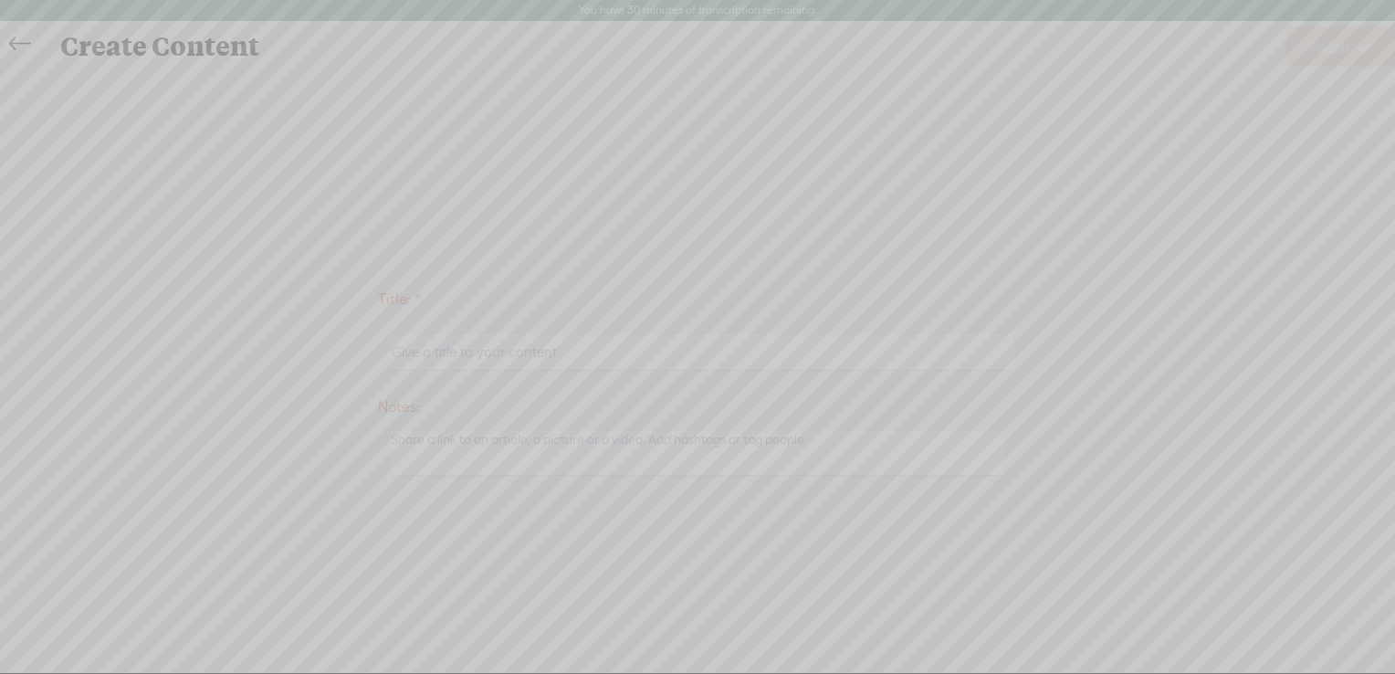
click at [670, 422] on icon at bounding box center [189, 337] width 2412 height 674
click at [652, 468] on icon at bounding box center [189, 337] width 2412 height 674
click at [664, 451] on icon at bounding box center [189, 337] width 2412 height 674
click at [766, 543] on icon at bounding box center [189, 337] width 2412 height 674
